Goal: Check status

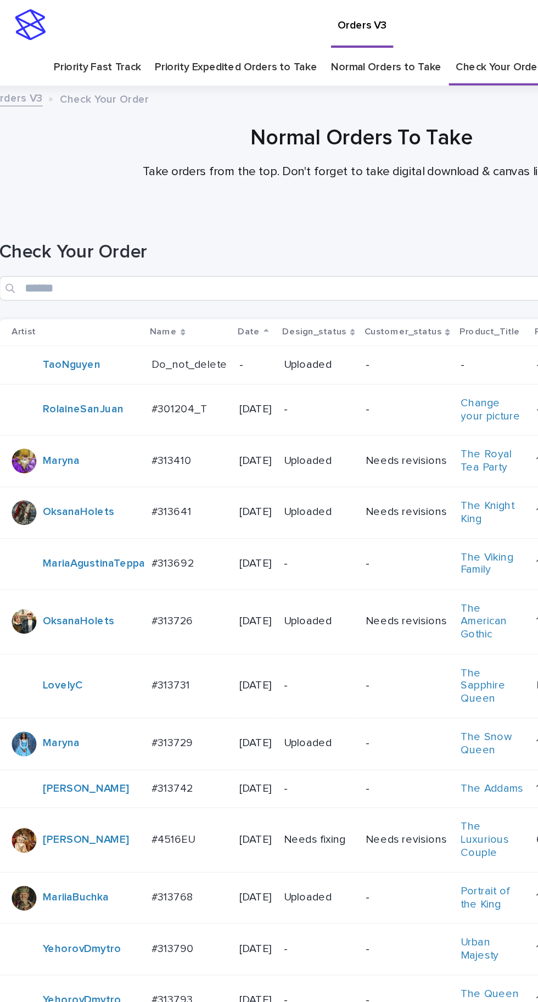
scroll to position [35, 0]
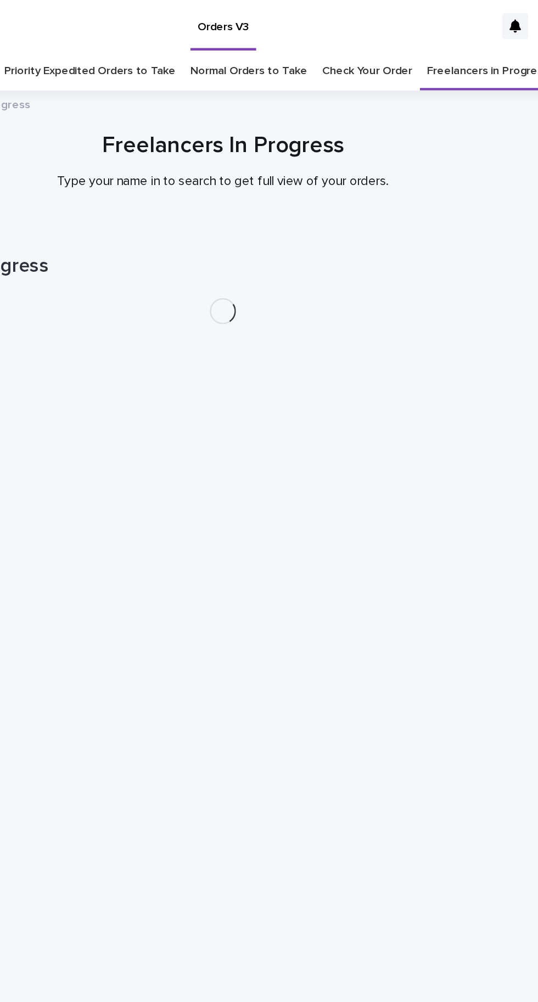
scroll to position [35, 0]
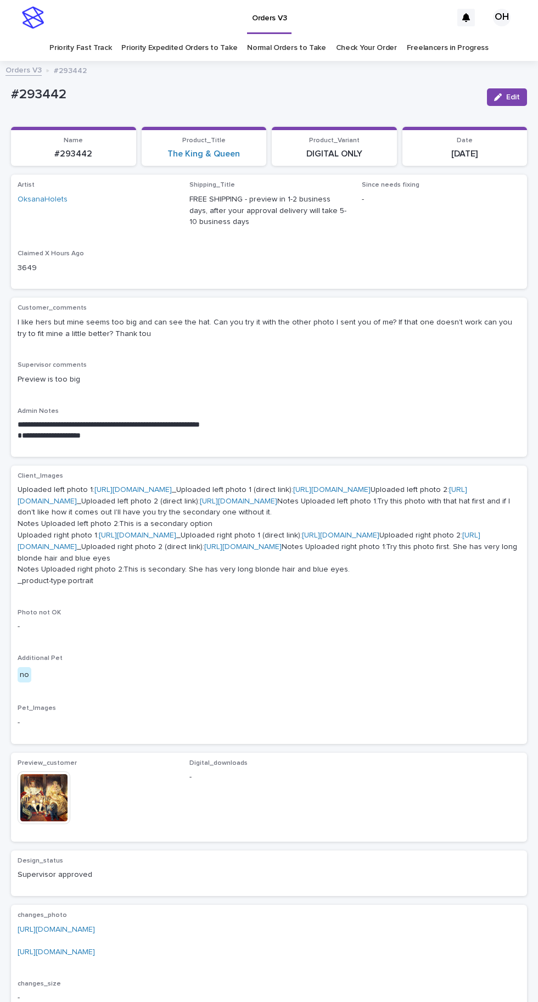
click at [382, 47] on link "Check Your Order" at bounding box center [366, 48] width 61 height 26
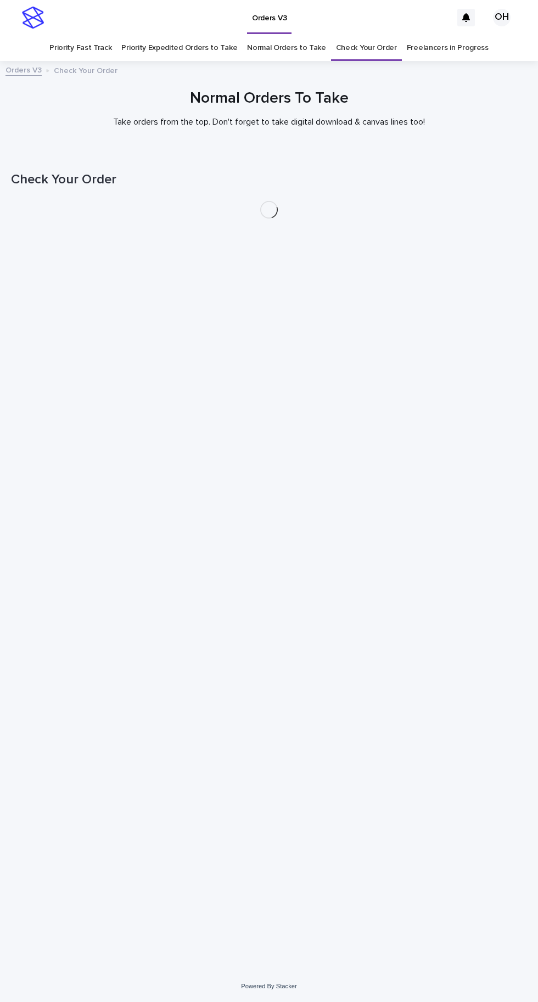
scroll to position [35, 0]
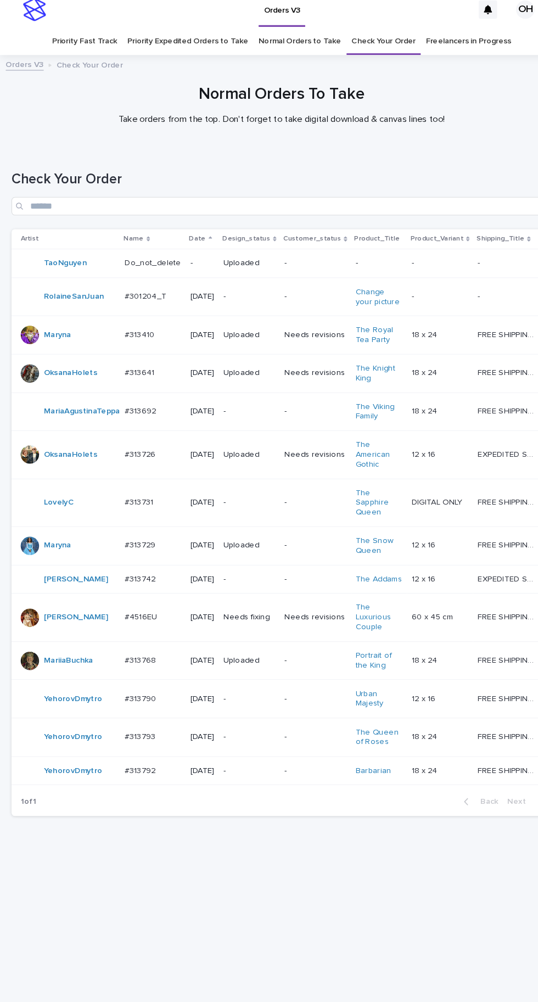
click at [145, 738] on p "#313792" at bounding box center [135, 744] width 32 height 12
click at [148, 694] on td "#313793 #313793" at bounding box center [146, 712] width 63 height 37
